Goal: Task Accomplishment & Management: Manage account settings

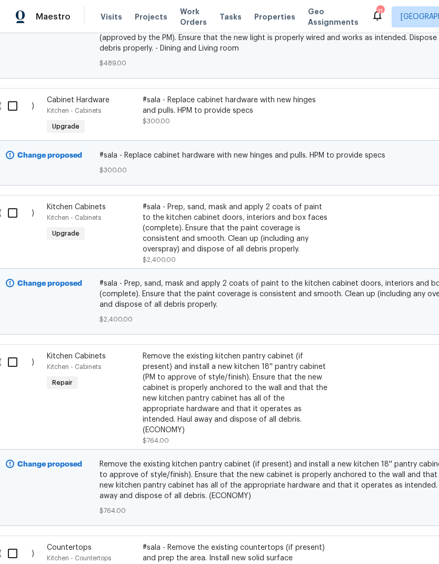
scroll to position [596, 13]
click at [247, 382] on div "Remove the existing kitchen pantry cabinet (if present) and install a new kitch…" at bounding box center [236, 393] width 185 height 84
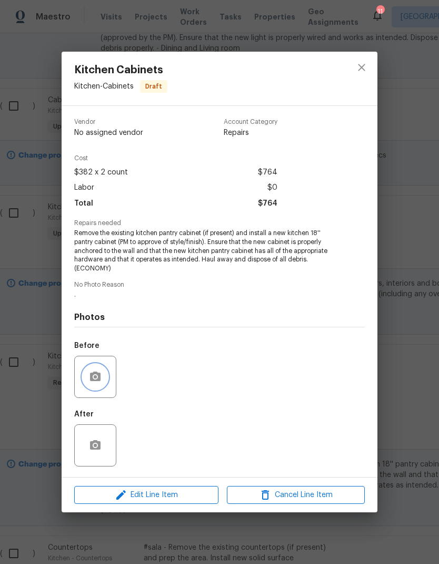
click at [94, 374] on icon "button" at bounding box center [95, 375] width 11 height 9
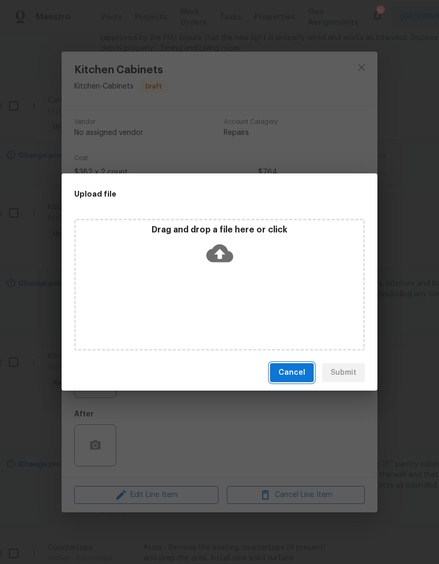
click at [296, 366] on span "Cancel" at bounding box center [292, 372] width 27 height 13
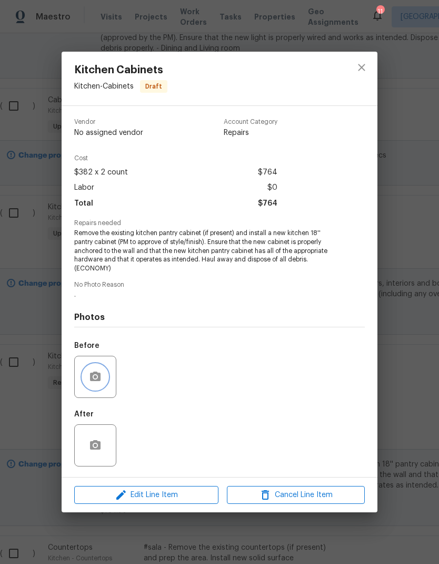
click at [91, 374] on icon "button" at bounding box center [95, 375] width 11 height 9
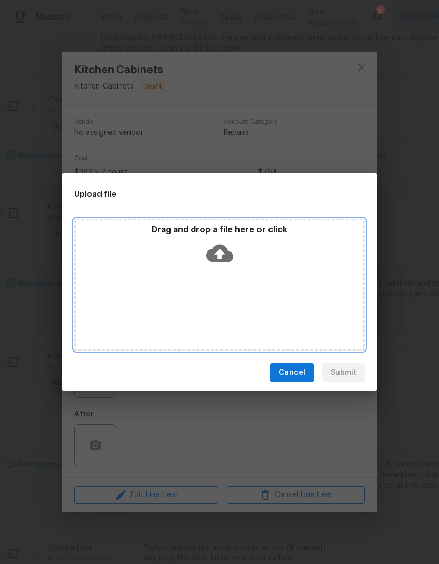
click at [218, 252] on icon at bounding box center [220, 253] width 27 height 27
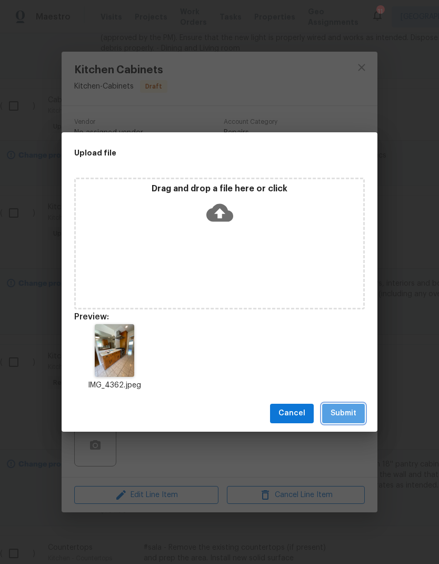
click at [342, 419] on span "Submit" at bounding box center [344, 413] width 26 height 13
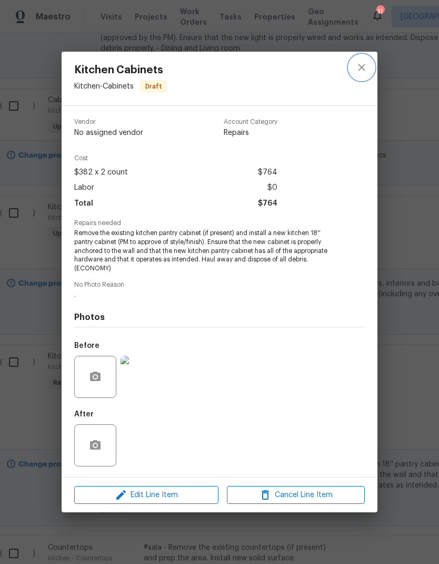
click at [359, 71] on icon "close" at bounding box center [362, 67] width 13 height 13
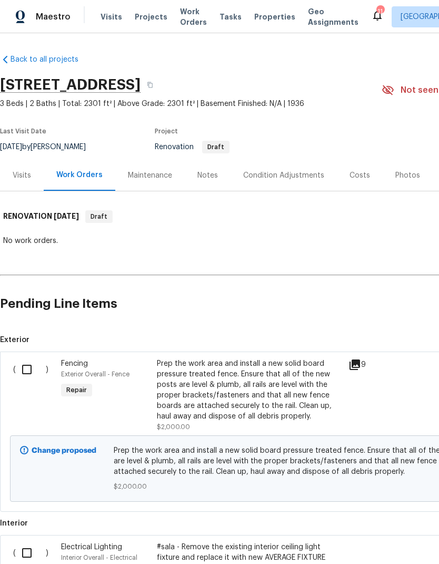
scroll to position [0, 0]
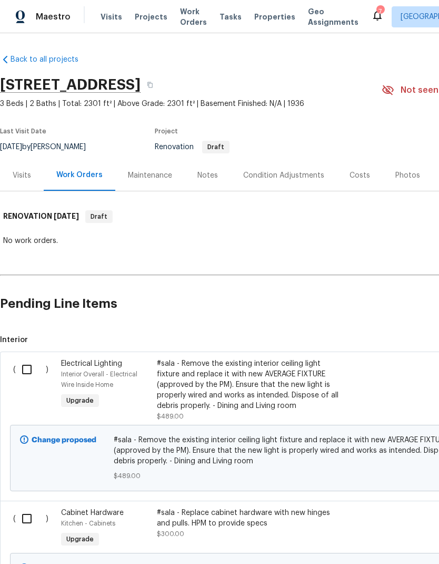
click at [283, 174] on div "Condition Adjustments" at bounding box center [283, 175] width 81 height 11
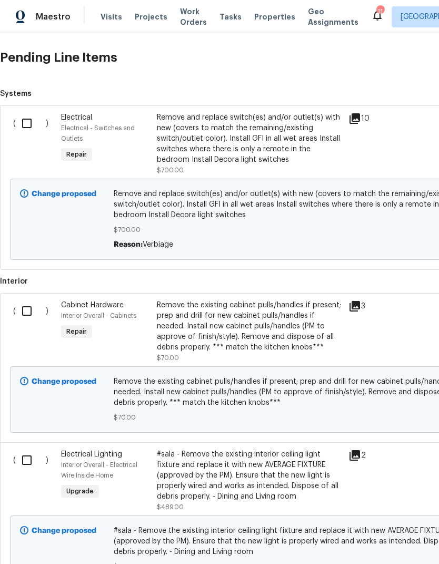
scroll to position [182, 0]
